Goal: Check status

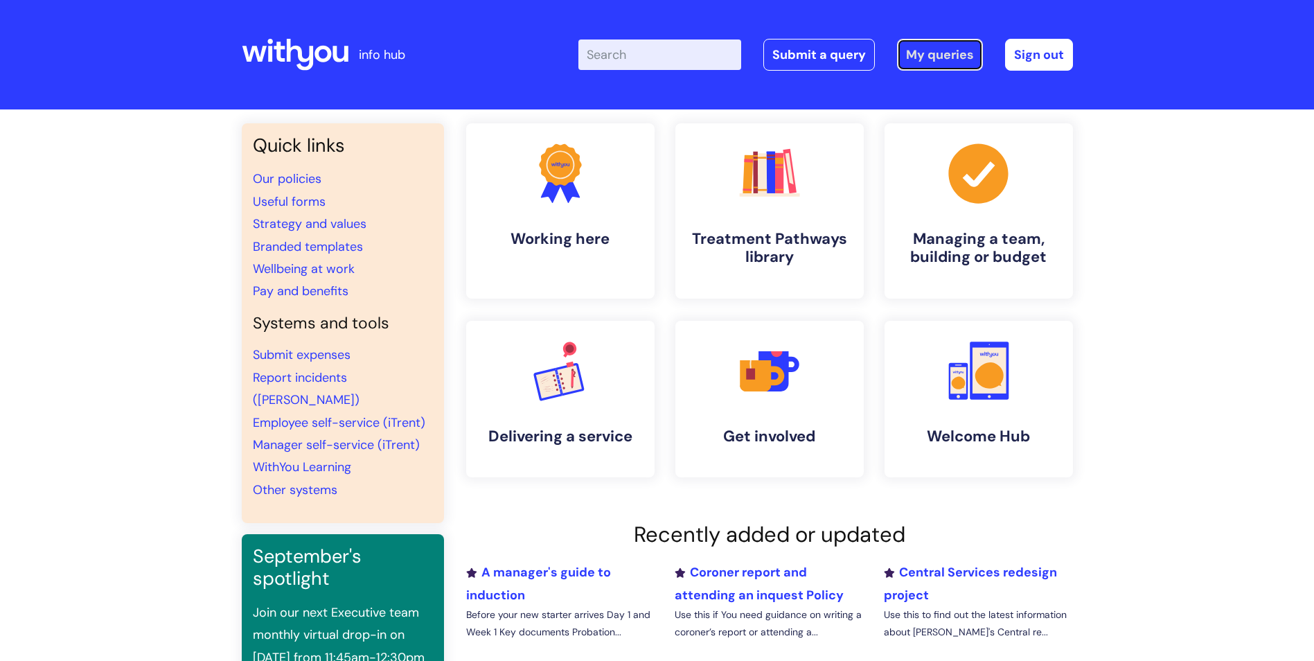
click at [957, 56] on link "My queries" at bounding box center [940, 55] width 86 height 32
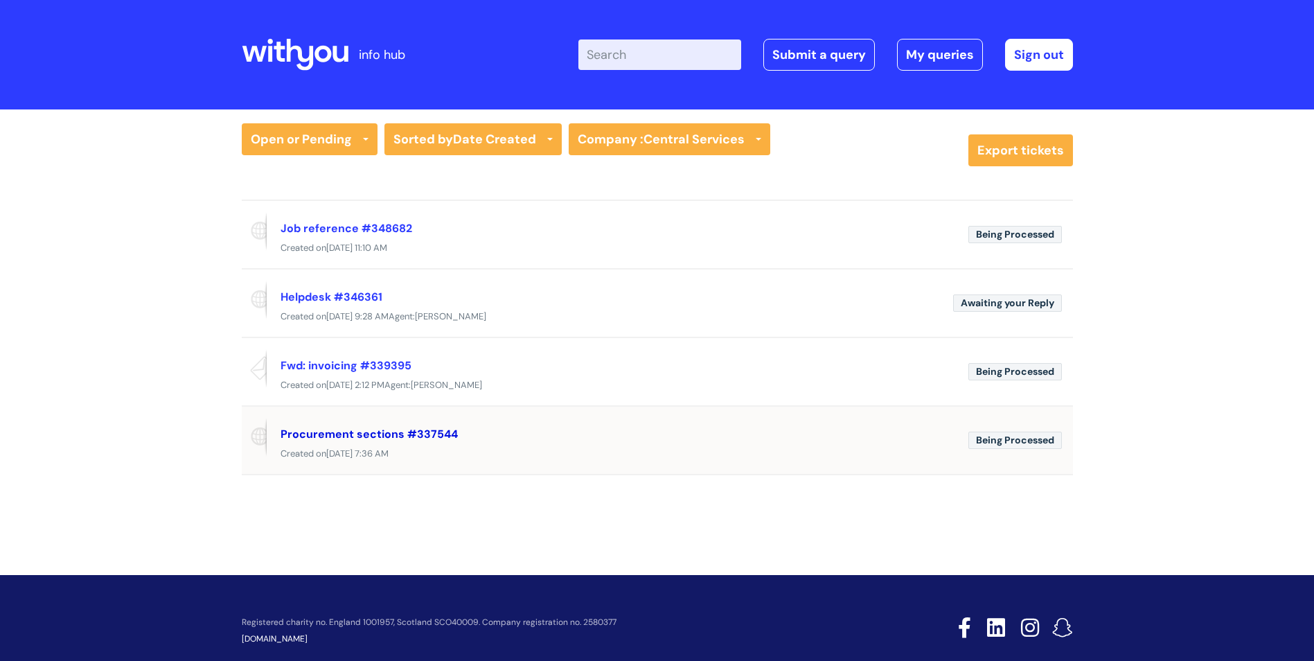
click at [392, 437] on link "Procurement sections #337544" at bounding box center [369, 434] width 177 height 15
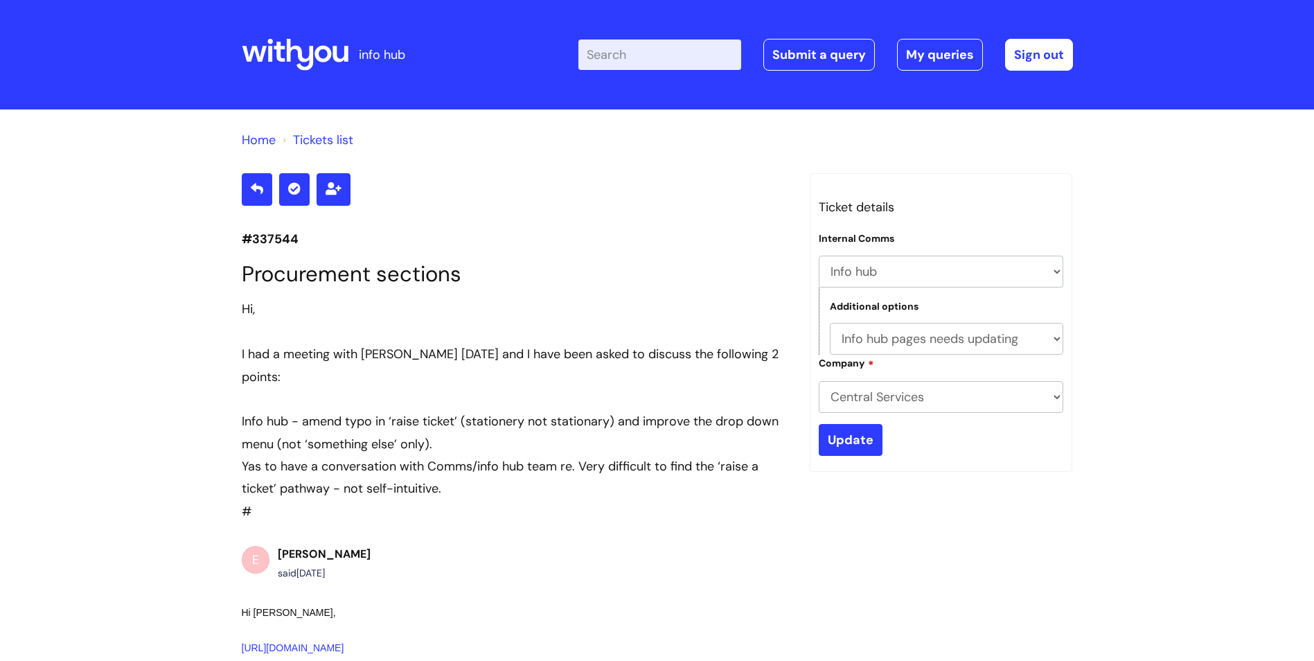
select select "Info hub"
select select "Info hub pages needs updating"
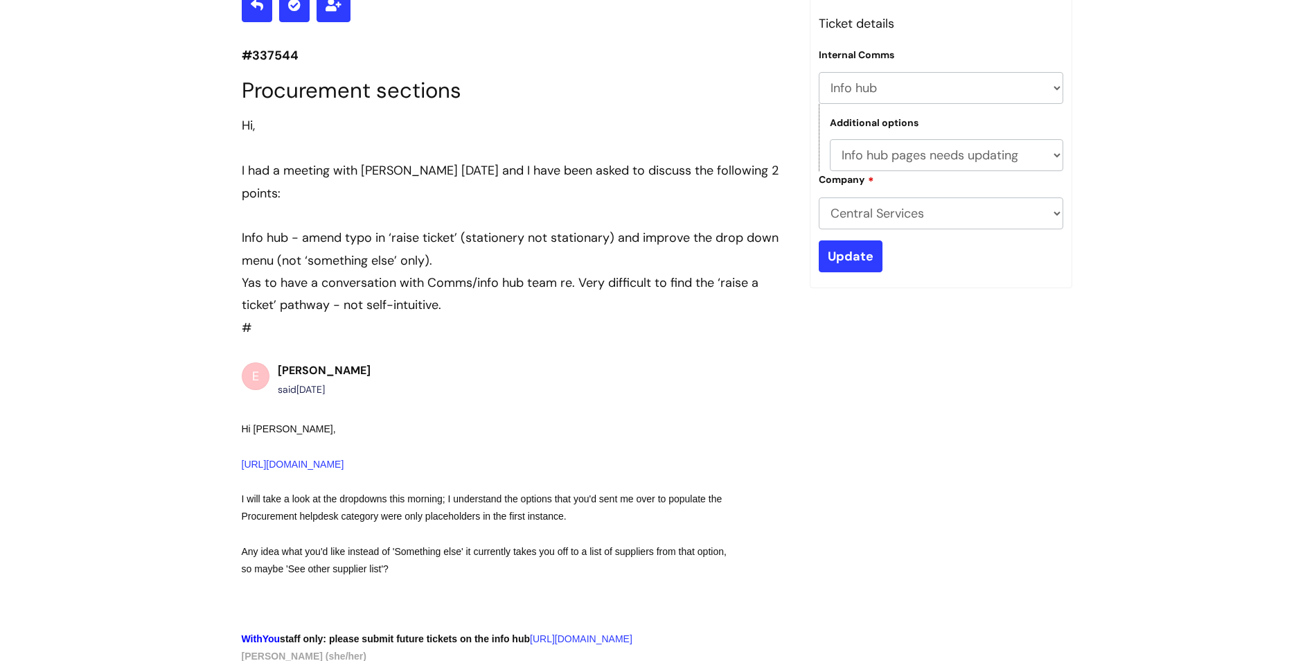
scroll to position [172, 0]
